Goal: Task Accomplishment & Management: Use online tool/utility

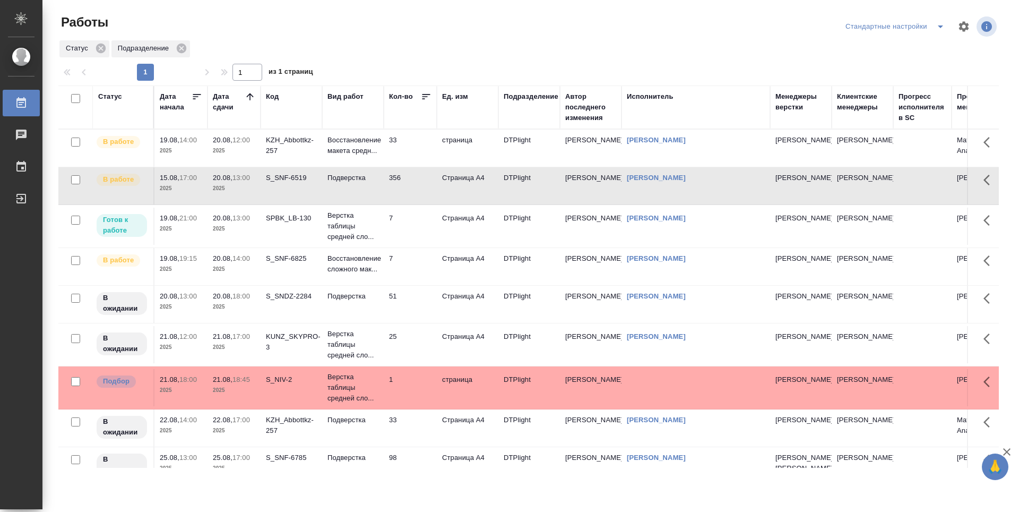
click at [403, 167] on td "7" at bounding box center [410, 148] width 53 height 37
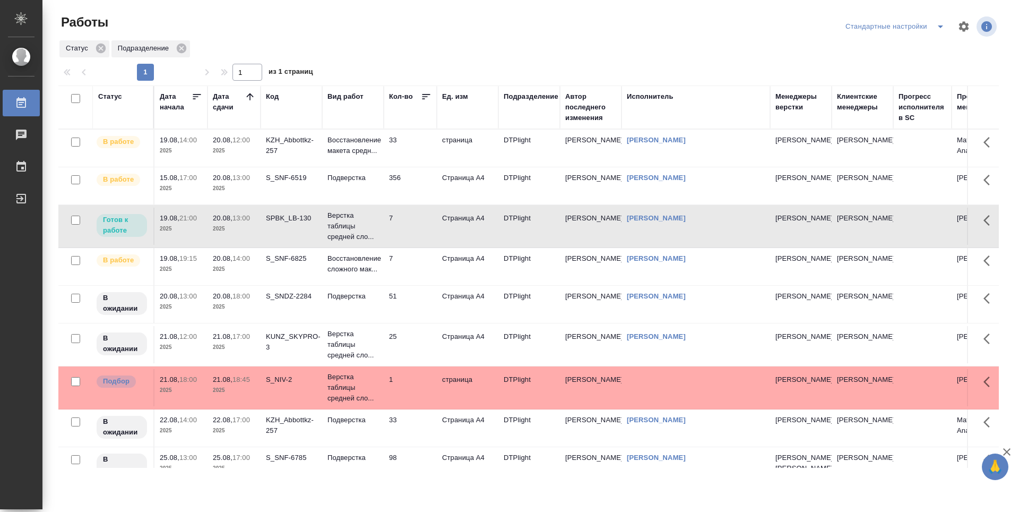
click at [407, 167] on td "7" at bounding box center [410, 148] width 53 height 37
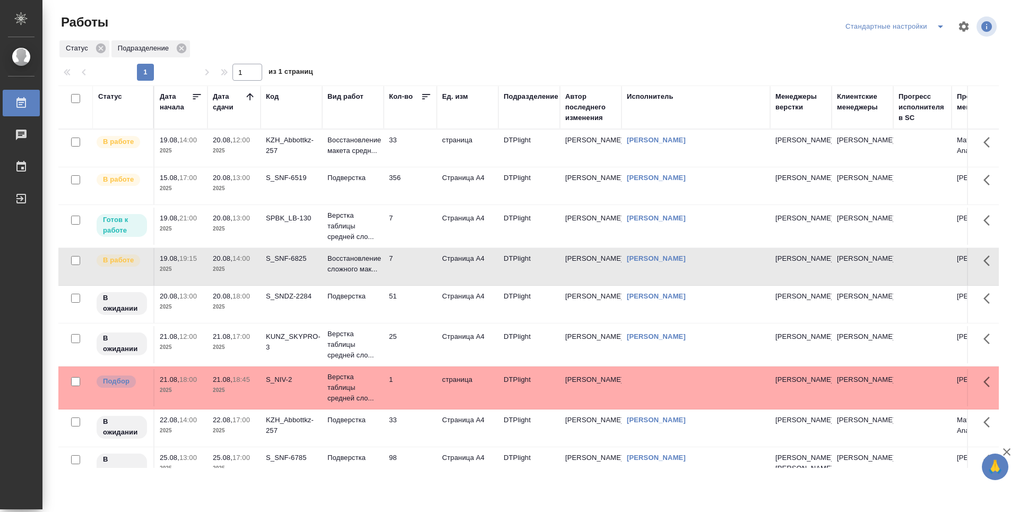
click at [416, 167] on td "51" at bounding box center [410, 148] width 53 height 37
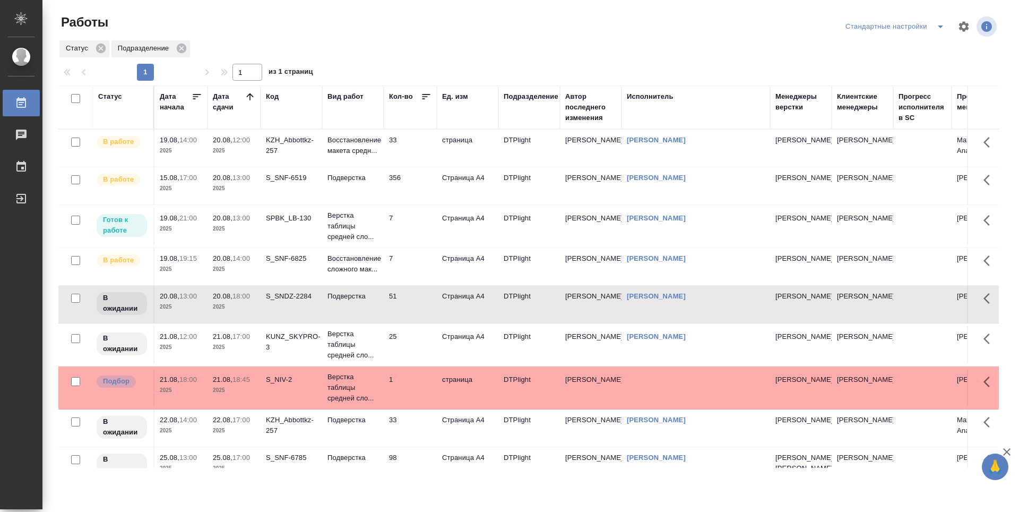
click at [421, 159] on td "33" at bounding box center [410, 148] width 53 height 37
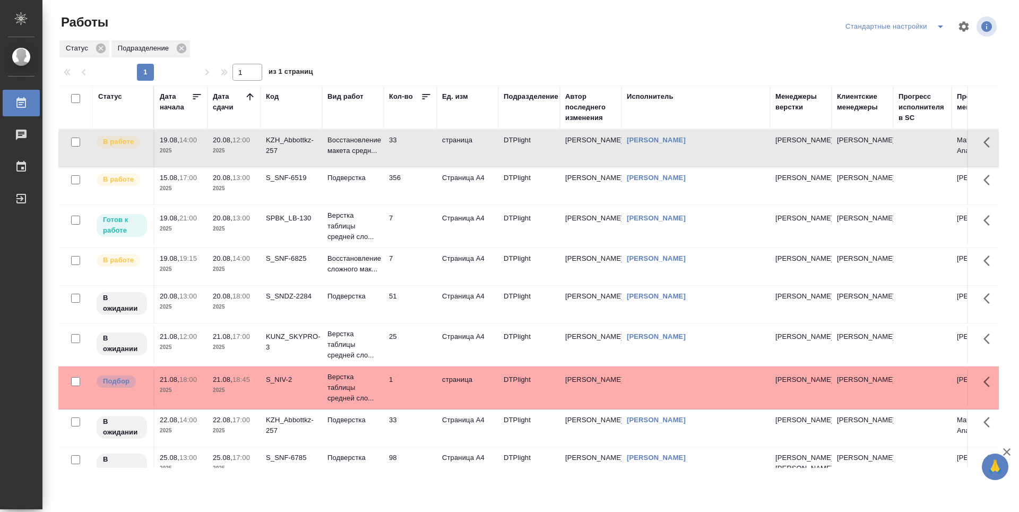
click at [421, 159] on td "33" at bounding box center [410, 148] width 53 height 37
click at [307, 167] on td "SPBK_LB-130" at bounding box center [292, 148] width 62 height 37
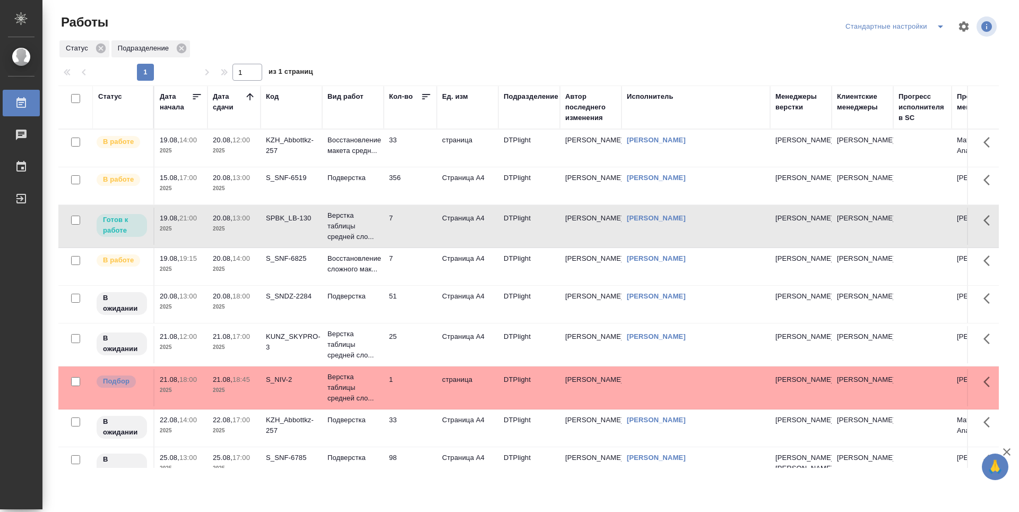
click at [307, 167] on td "SPBK_LB-130" at bounding box center [292, 148] width 62 height 37
click at [249, 308] on p "2025" at bounding box center [234, 307] width 42 height 11
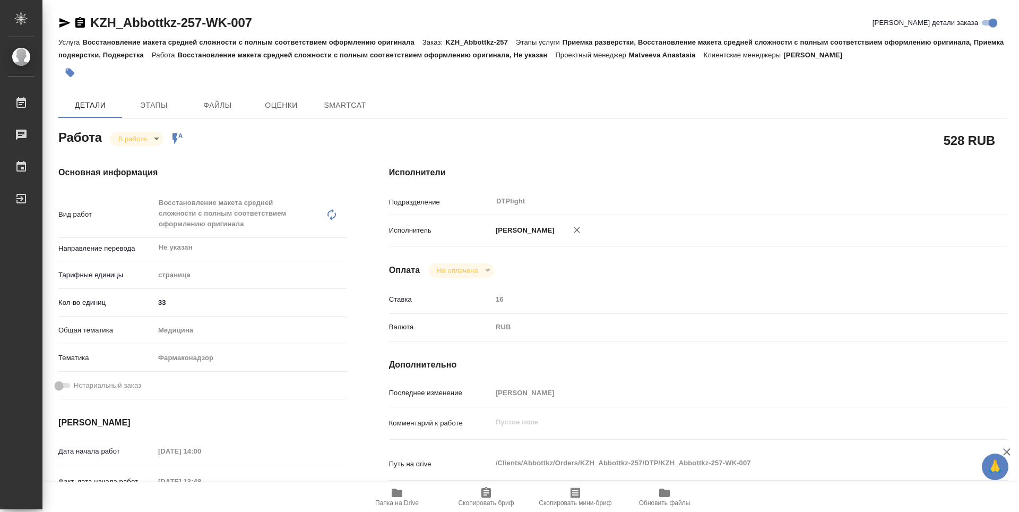
type textarea "x"
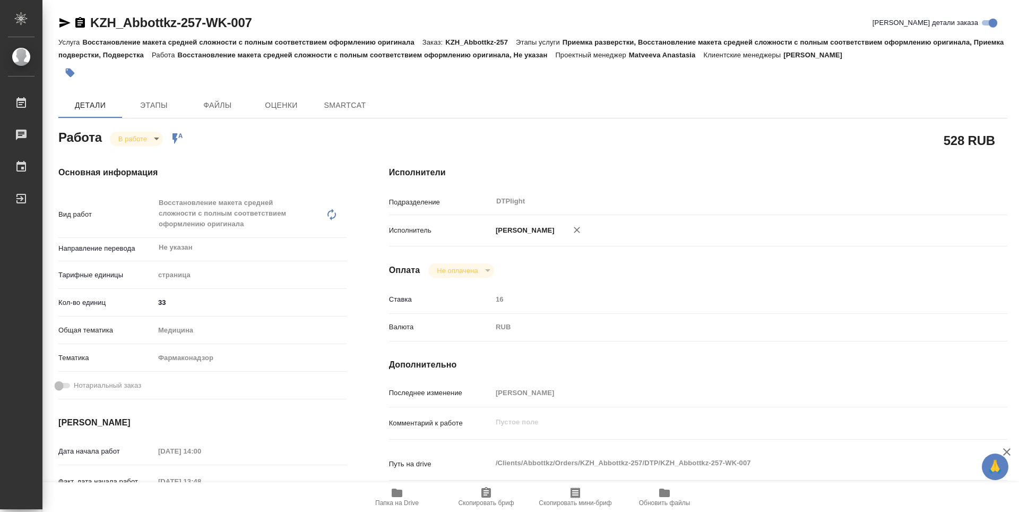
type textarea "x"
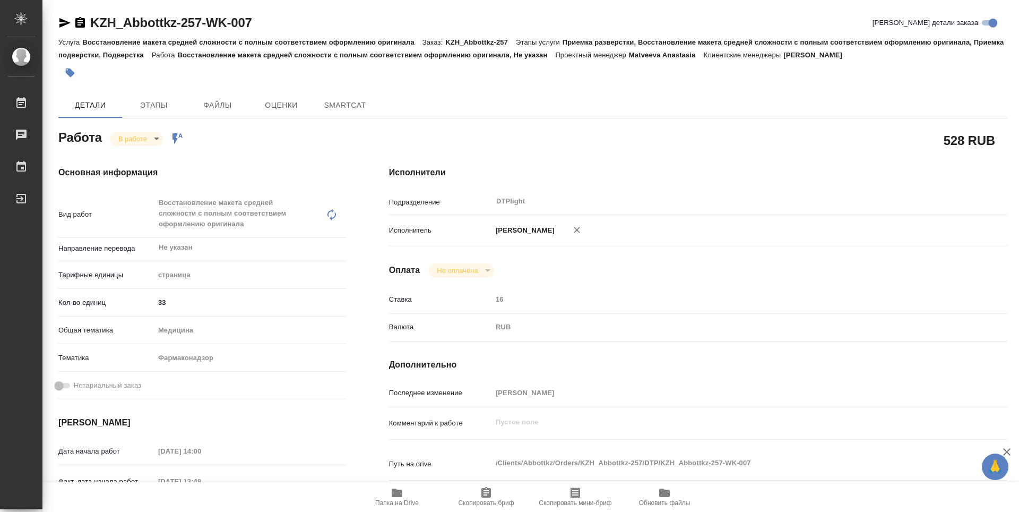
type textarea "x"
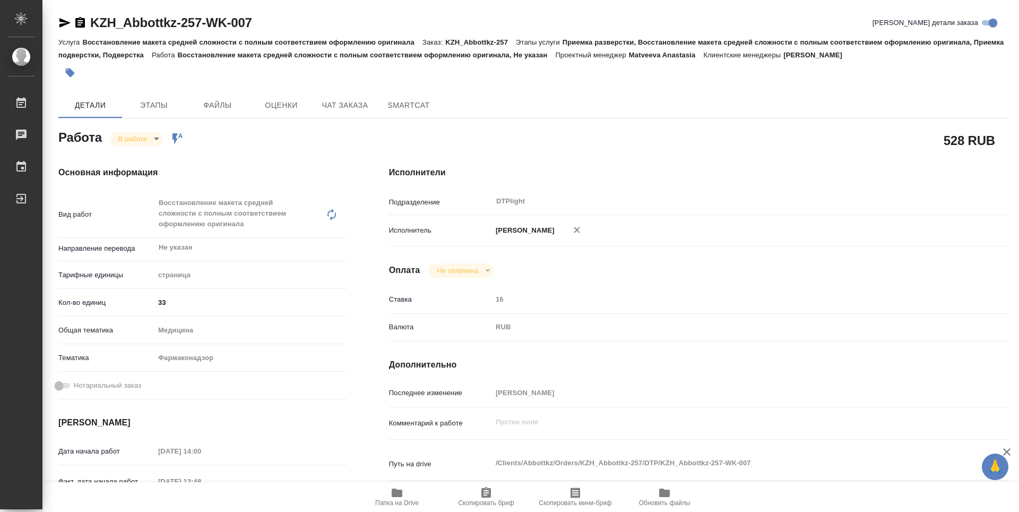
type textarea "x"
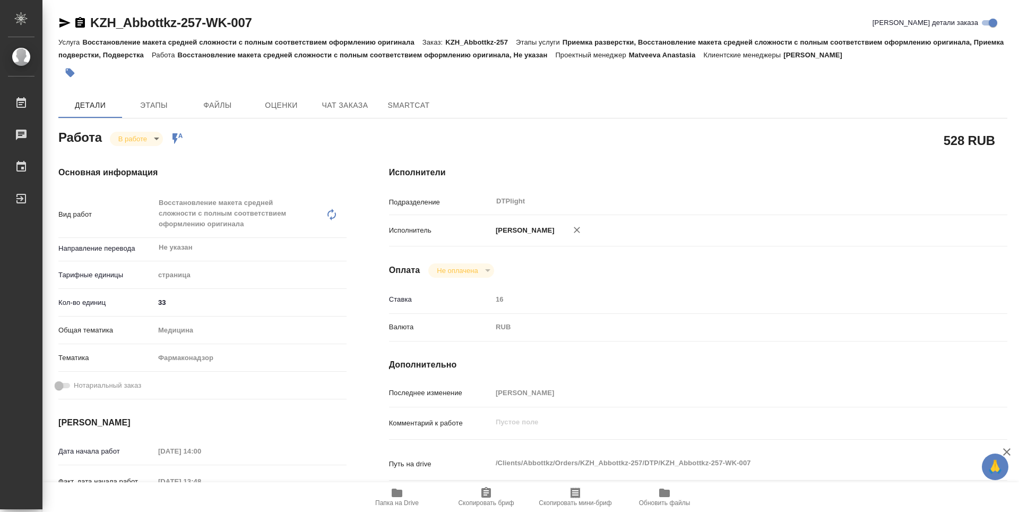
type textarea "x"
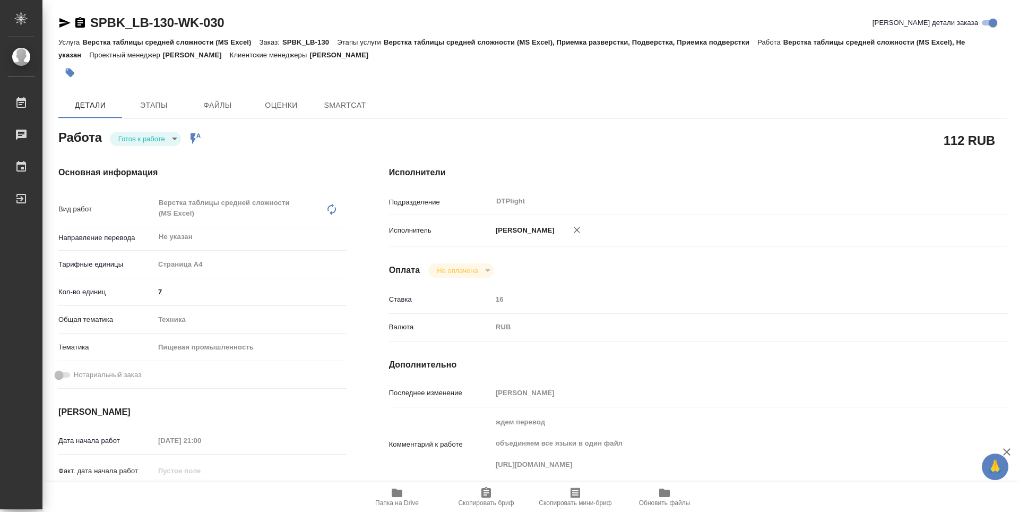
type textarea "x"
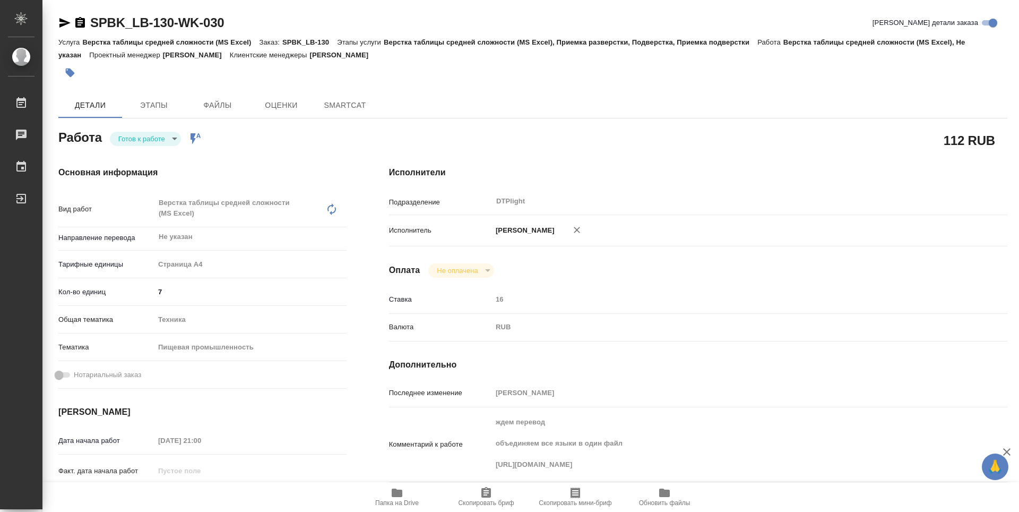
type textarea "x"
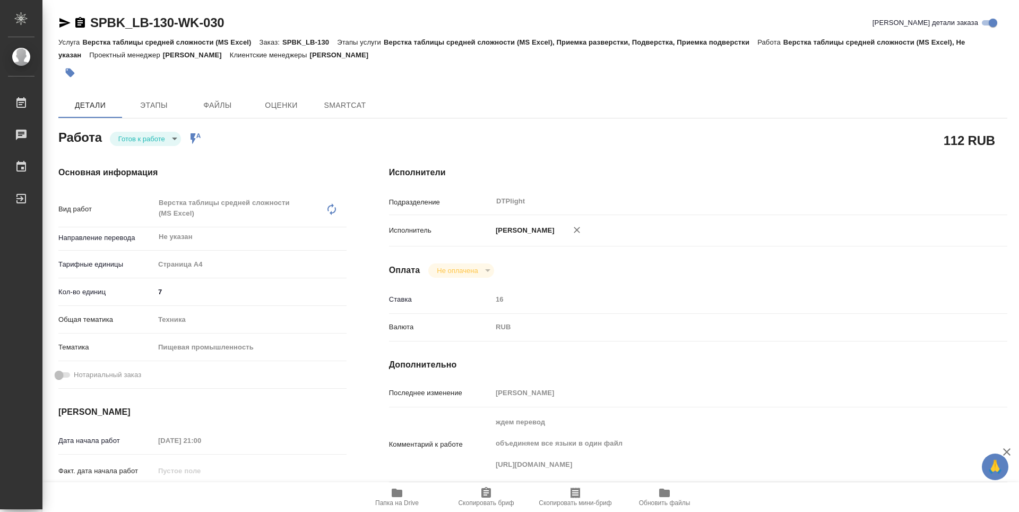
type textarea "x"
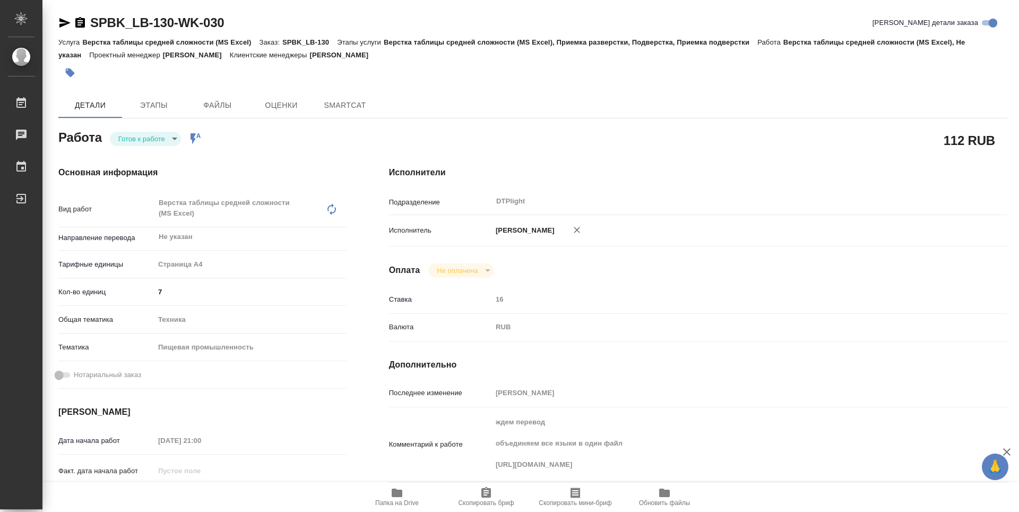
scroll to position [106, 0]
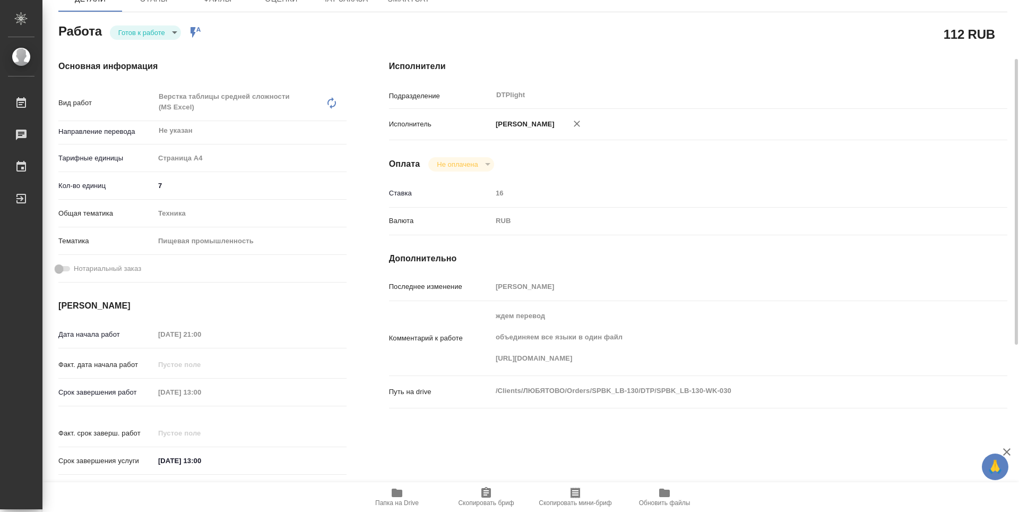
type textarea "x"
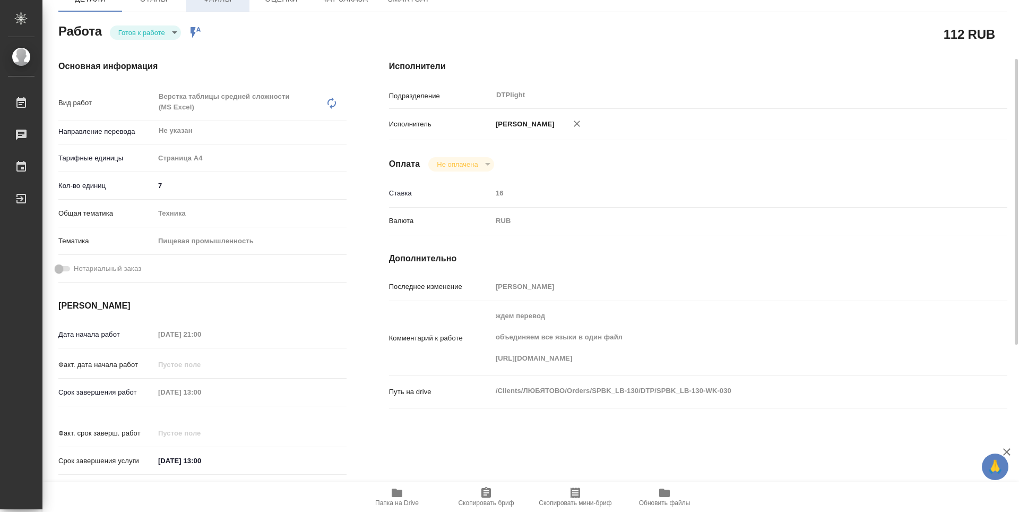
type textarea "x"
